Goal: Find specific page/section: Find specific page/section

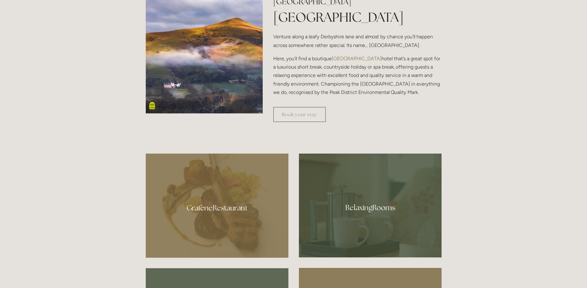
scroll to position [371, 0]
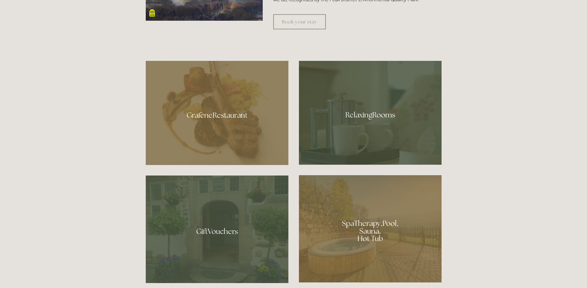
click at [368, 127] on div at bounding box center [370, 113] width 143 height 104
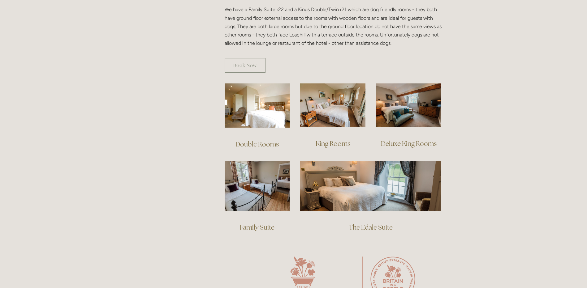
scroll to position [402, 0]
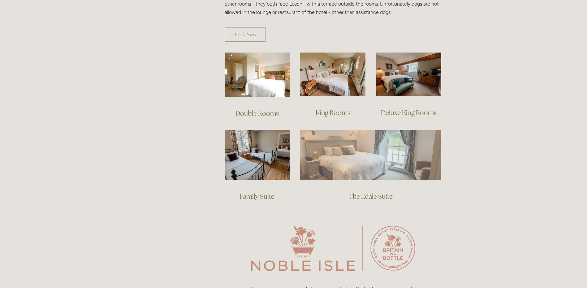
click at [389, 149] on img at bounding box center [370, 154] width 141 height 49
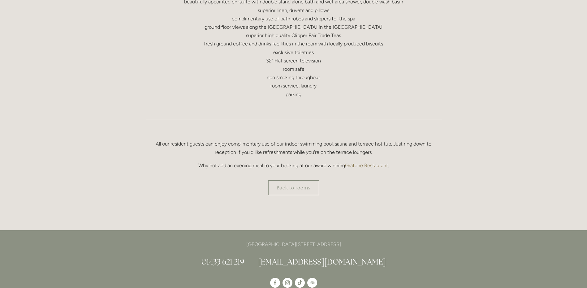
scroll to position [433, 0]
